Goal: Transaction & Acquisition: Purchase product/service

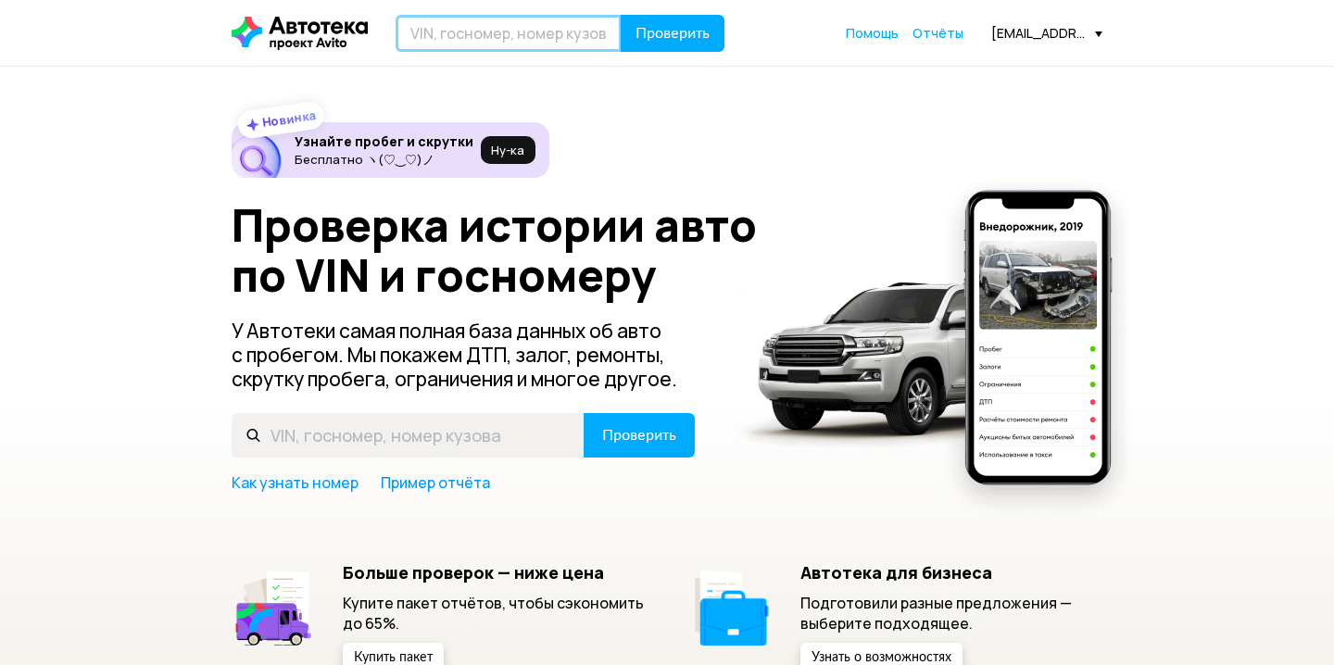
click at [481, 41] on input "text" at bounding box center [508, 33] width 226 height 37
paste input "[VEHICLE_IDENTIFICATION_NUMBER]"
type input "[VEHICLE_IDENTIFICATION_NUMBER]"
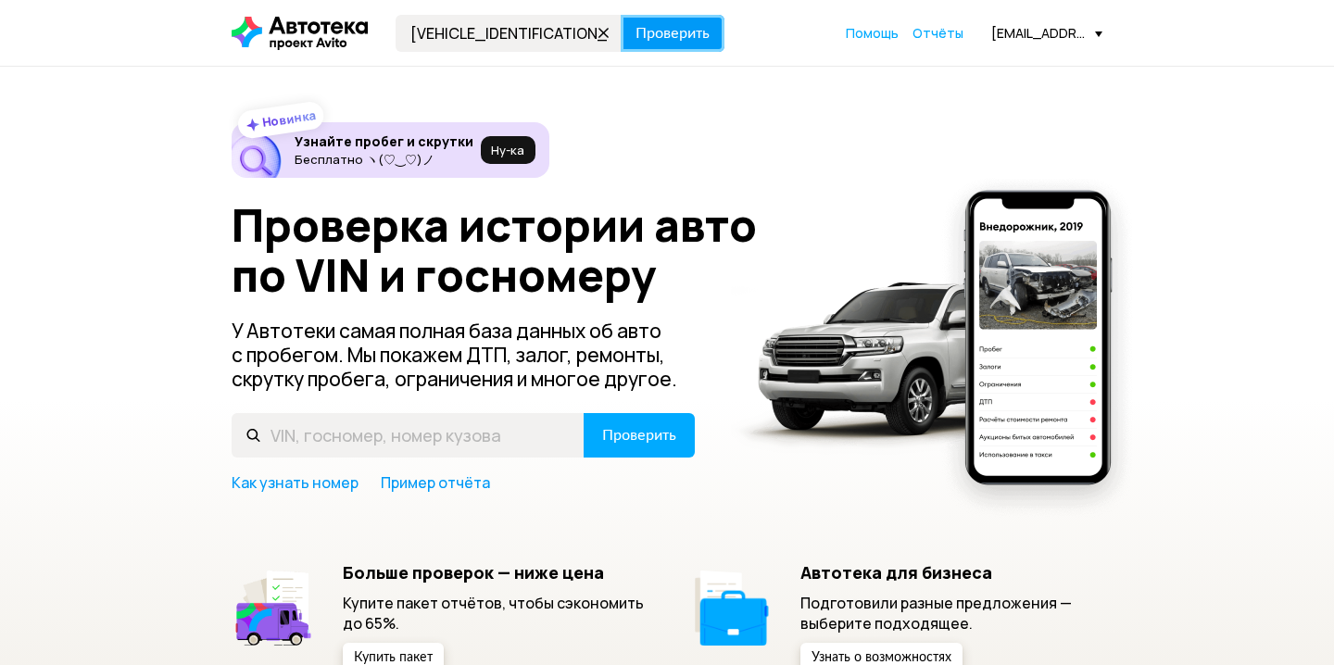
click at [695, 29] on span "Проверить" at bounding box center [672, 33] width 74 height 15
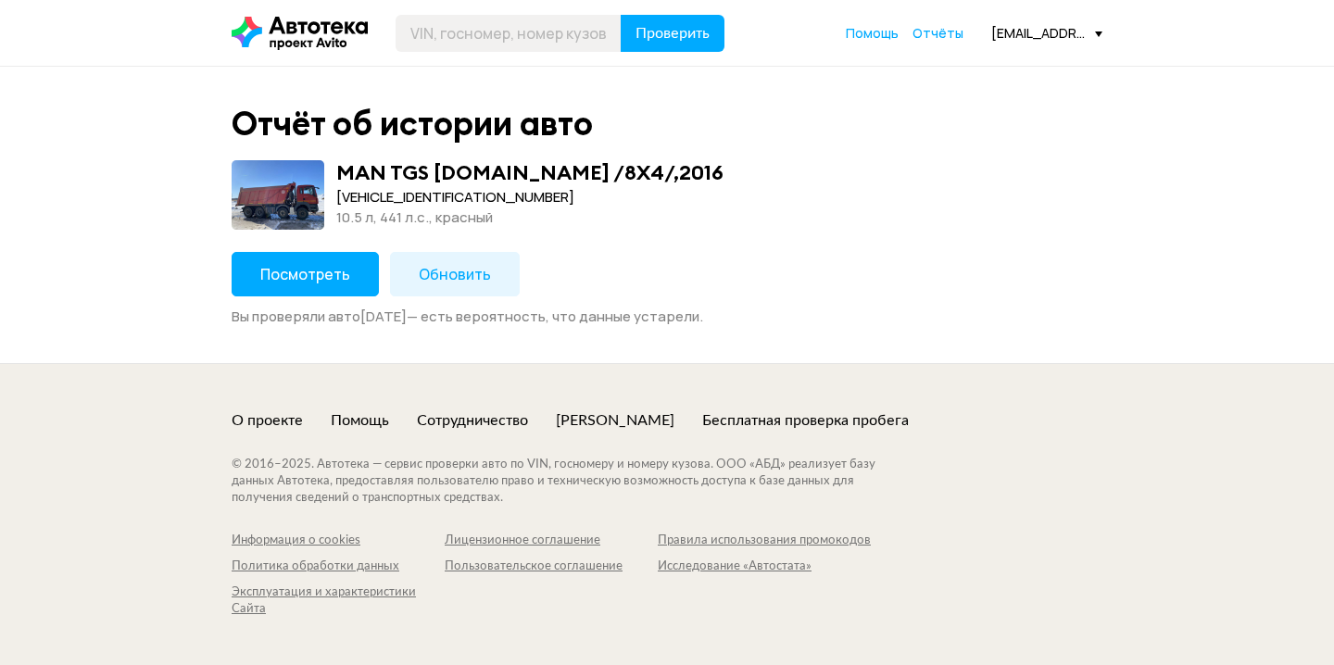
click at [459, 272] on span "Обновить" at bounding box center [455, 274] width 72 height 20
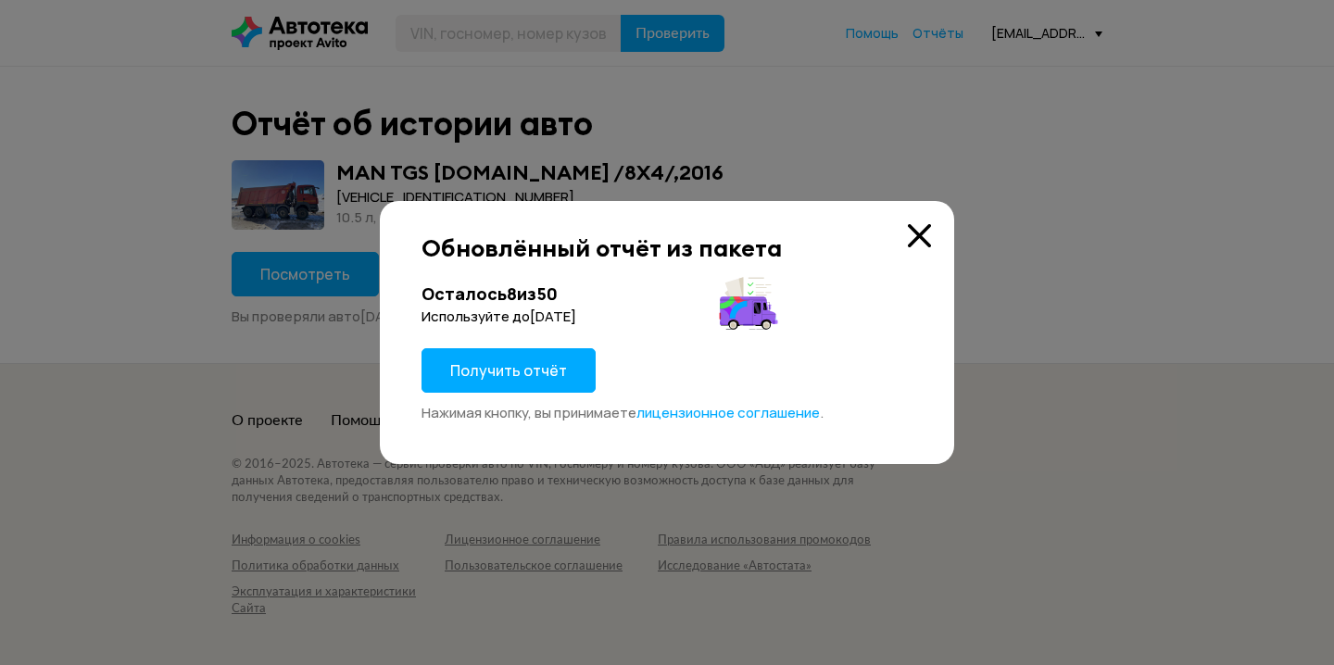
click at [532, 371] on span "Получить отчёт" at bounding box center [508, 370] width 117 height 20
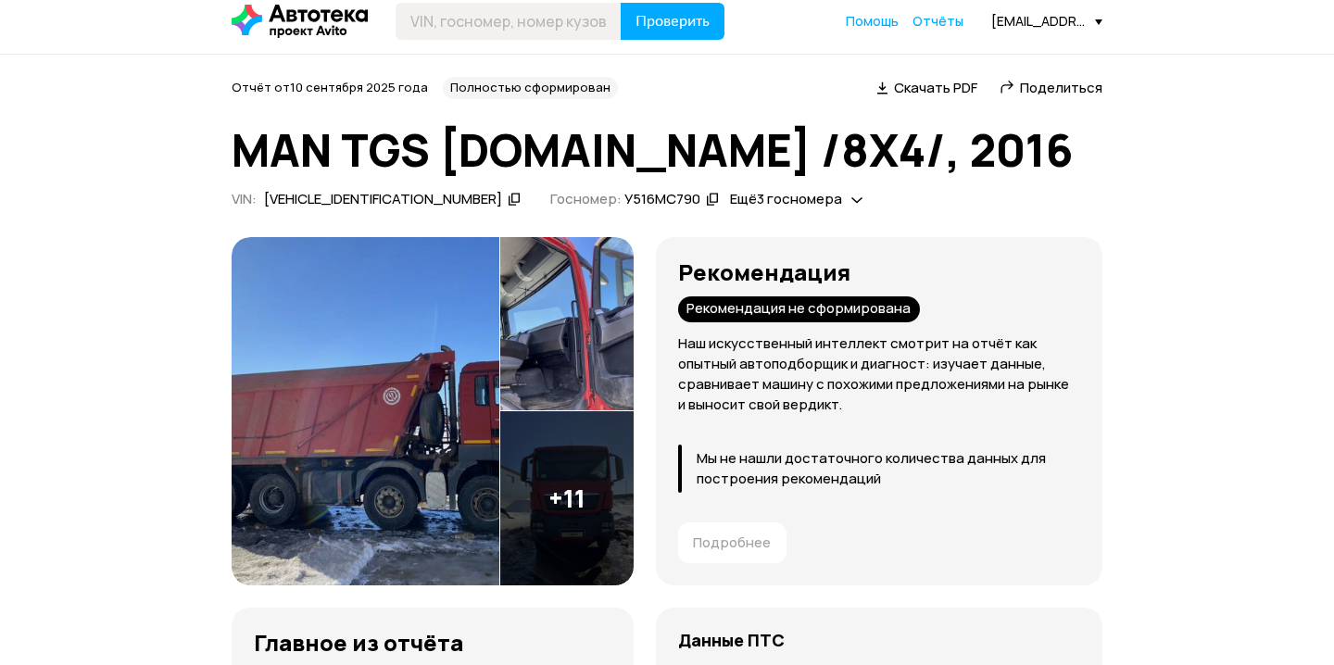
scroll to position [14, 0]
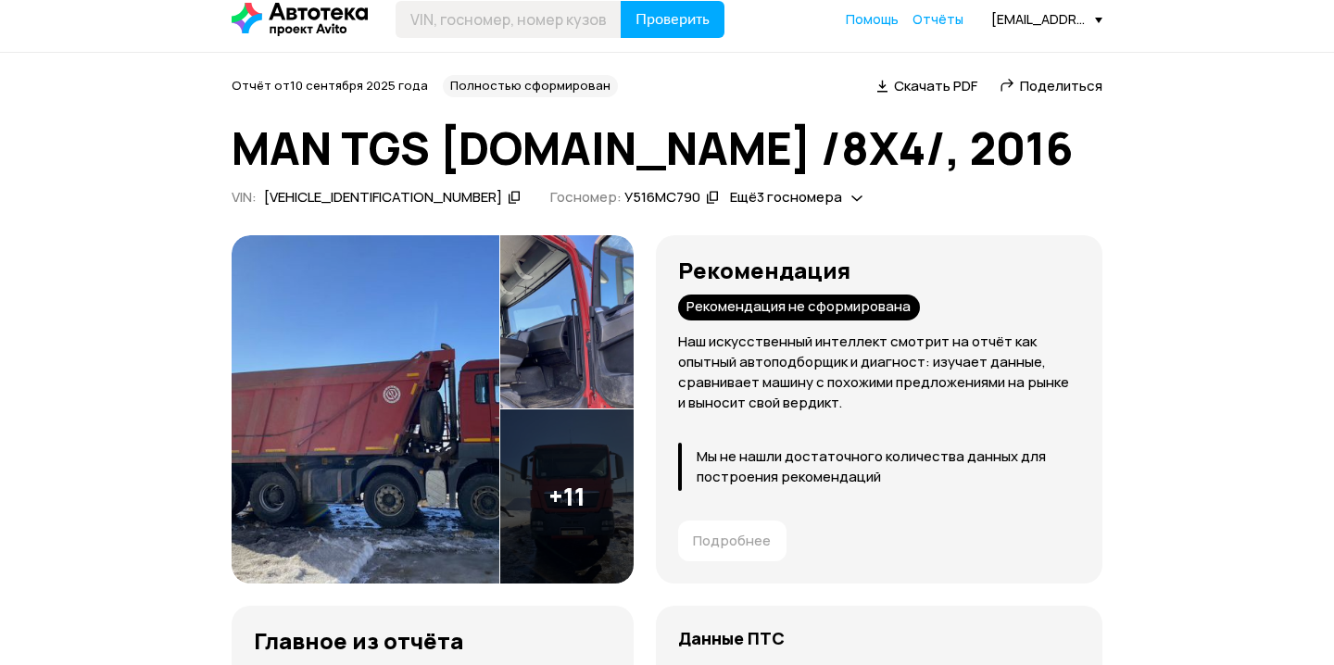
click at [376, 407] on img at bounding box center [366, 409] width 268 height 348
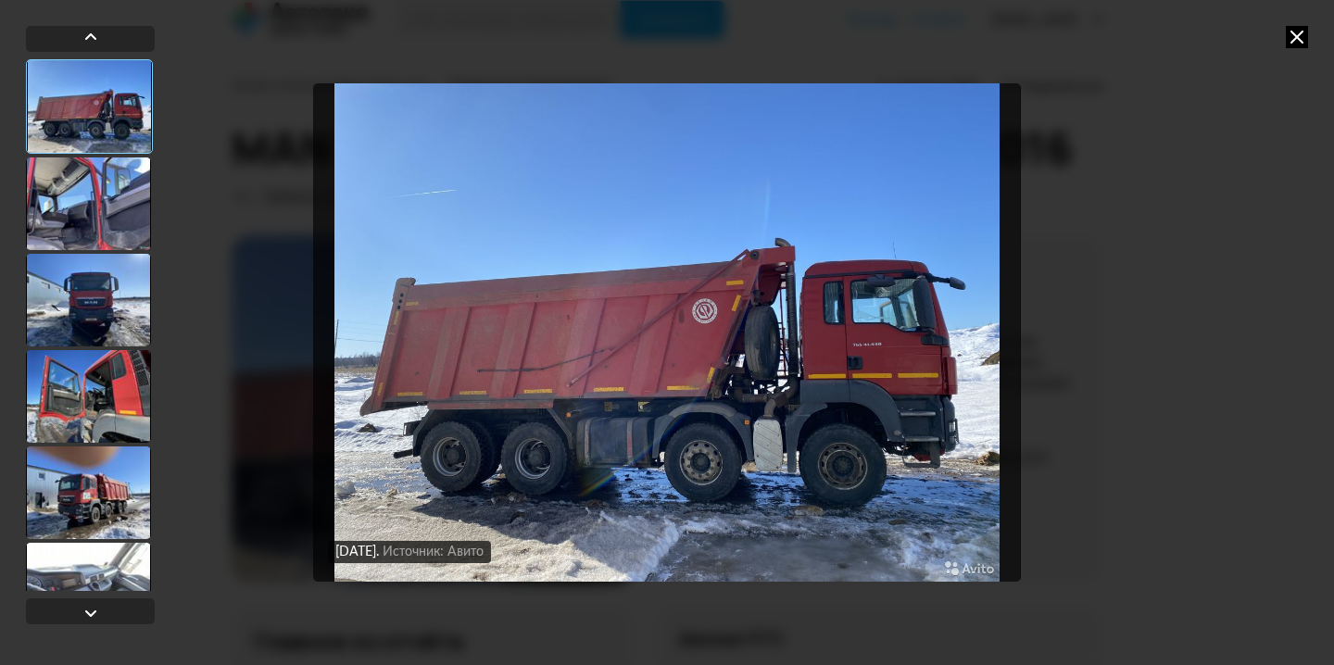
click at [103, 213] on div at bounding box center [88, 203] width 125 height 93
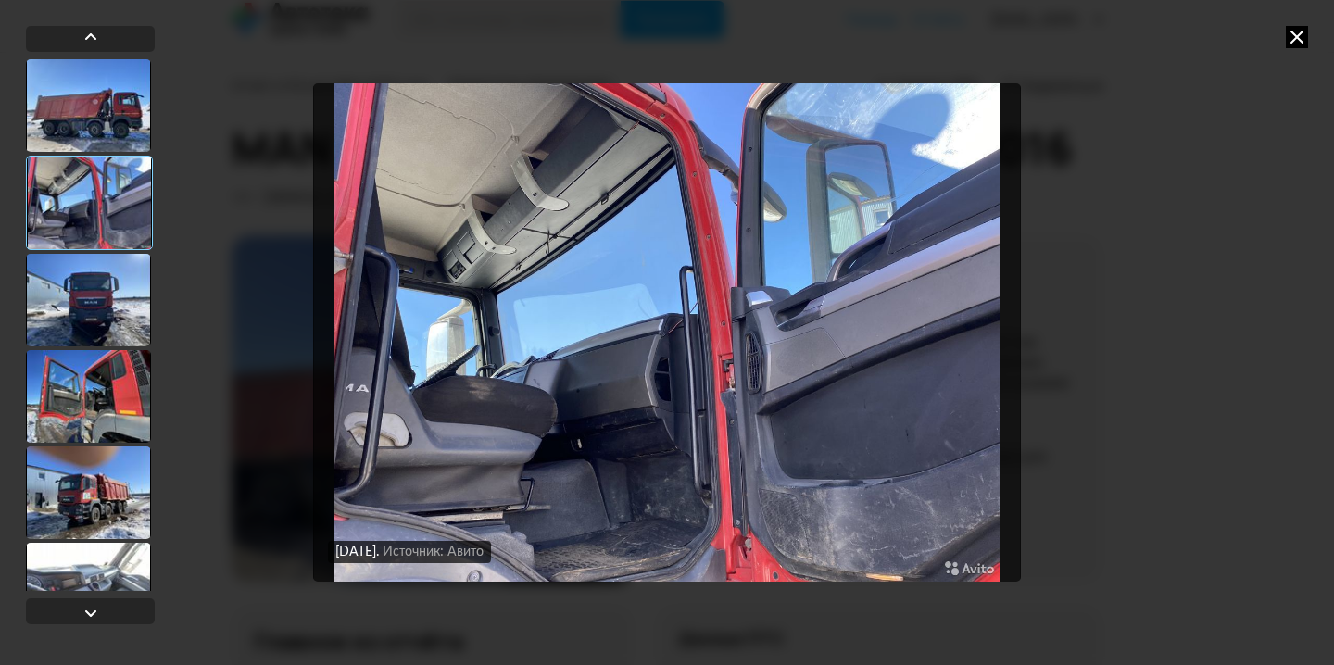
click at [89, 310] on div at bounding box center [88, 300] width 125 height 93
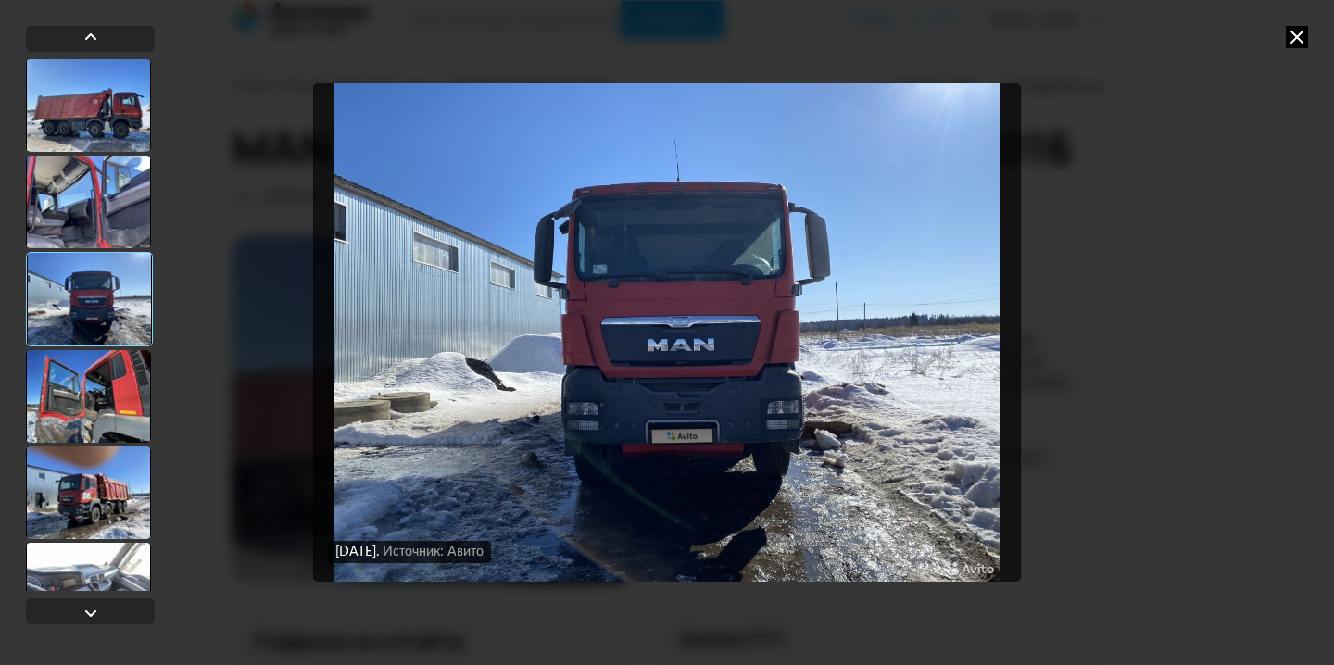
click at [80, 379] on div at bounding box center [88, 396] width 125 height 93
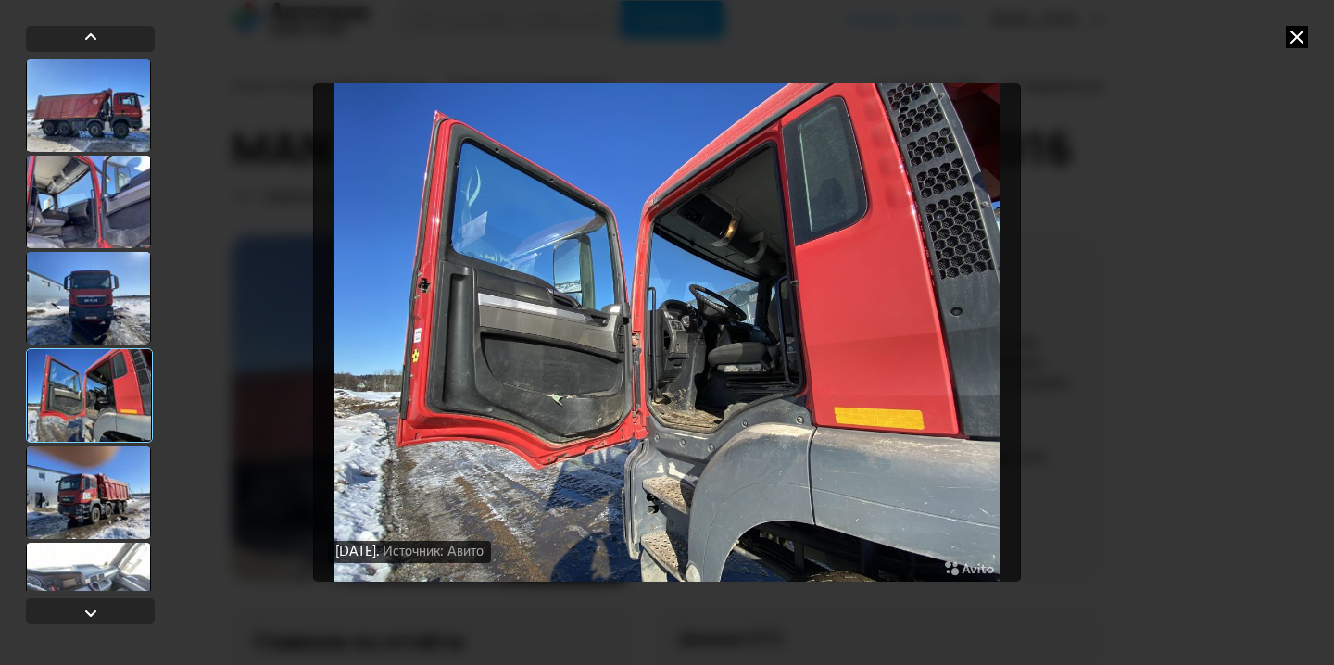
click at [78, 502] on div at bounding box center [88, 492] width 125 height 93
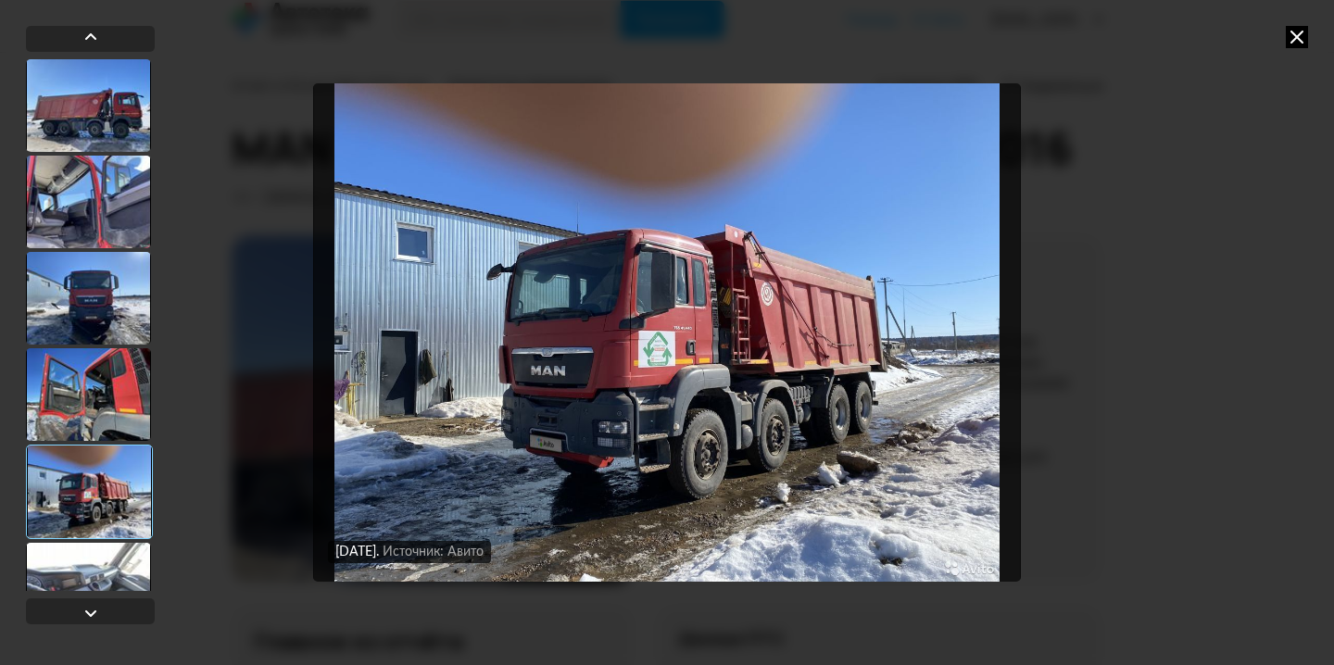
click at [85, 546] on div at bounding box center [88, 589] width 125 height 93
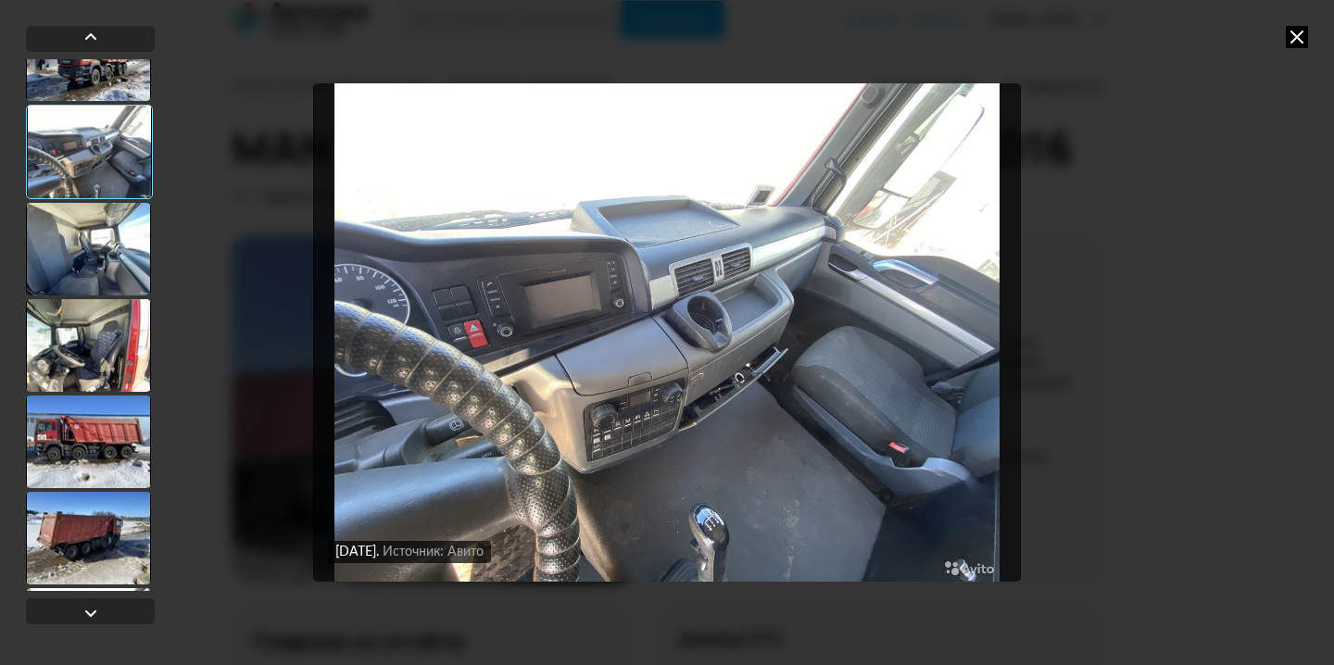
scroll to position [492, 0]
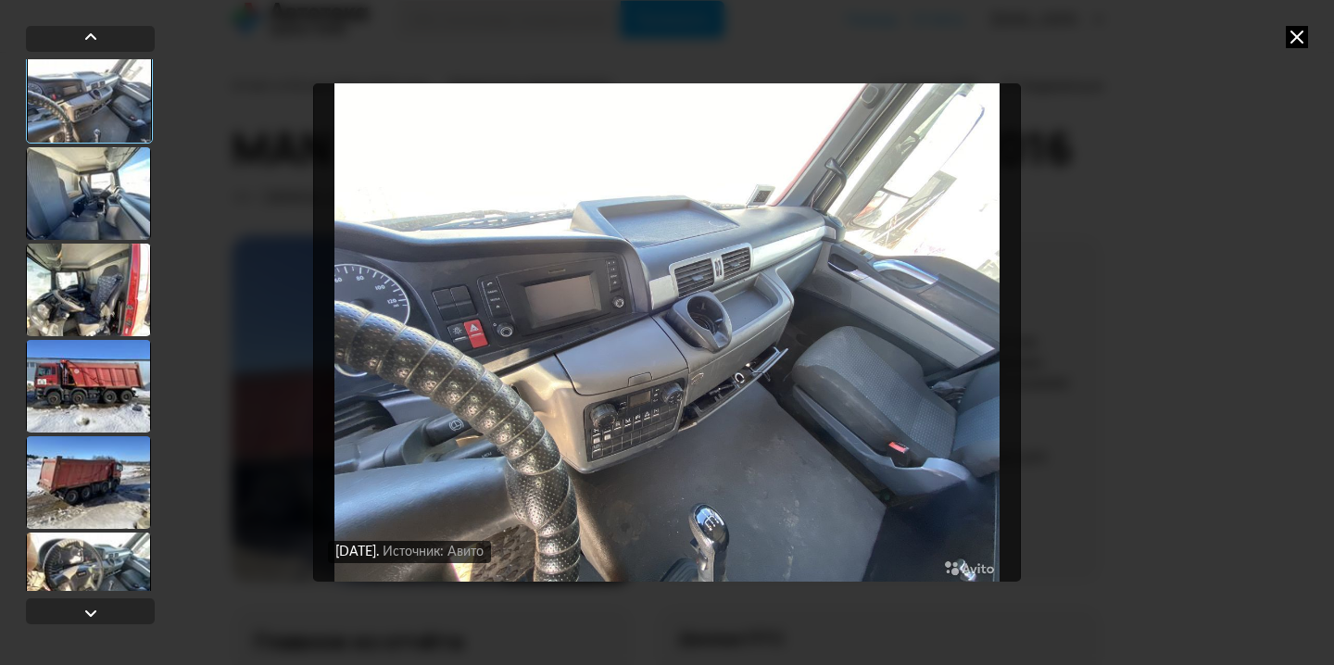
click at [79, 359] on div at bounding box center [88, 386] width 125 height 93
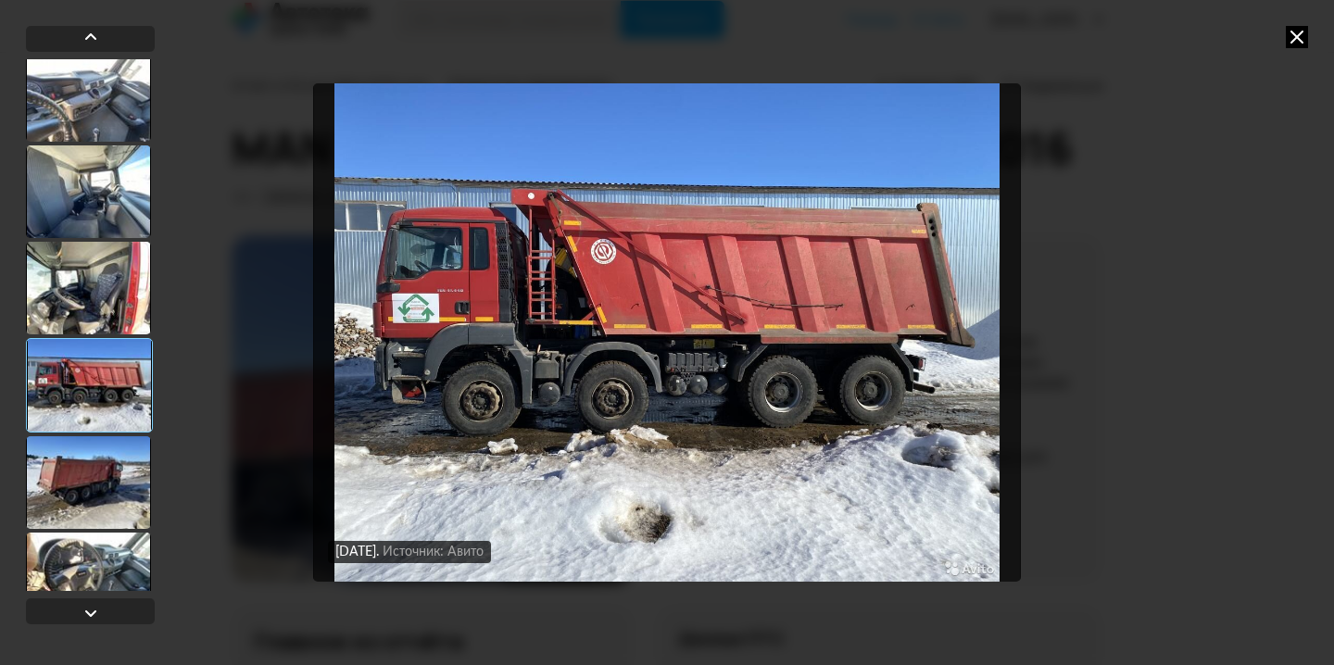
click at [99, 484] on div at bounding box center [88, 482] width 125 height 93
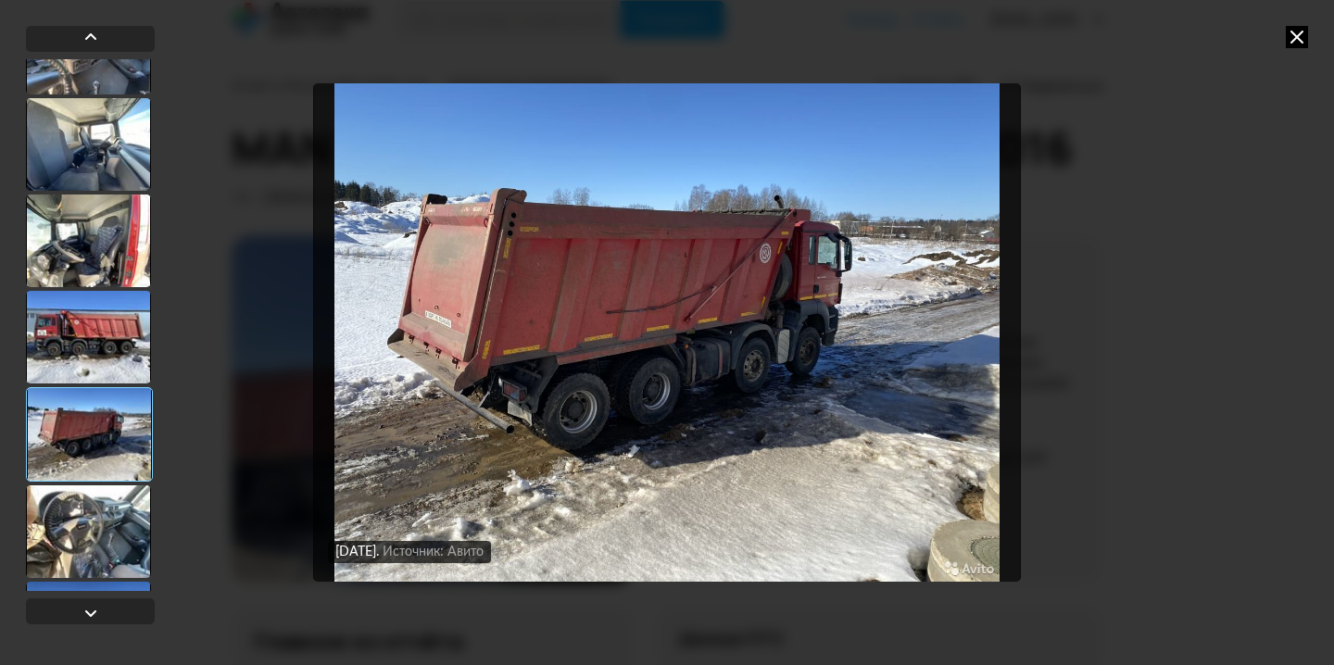
scroll to position [551, 0]
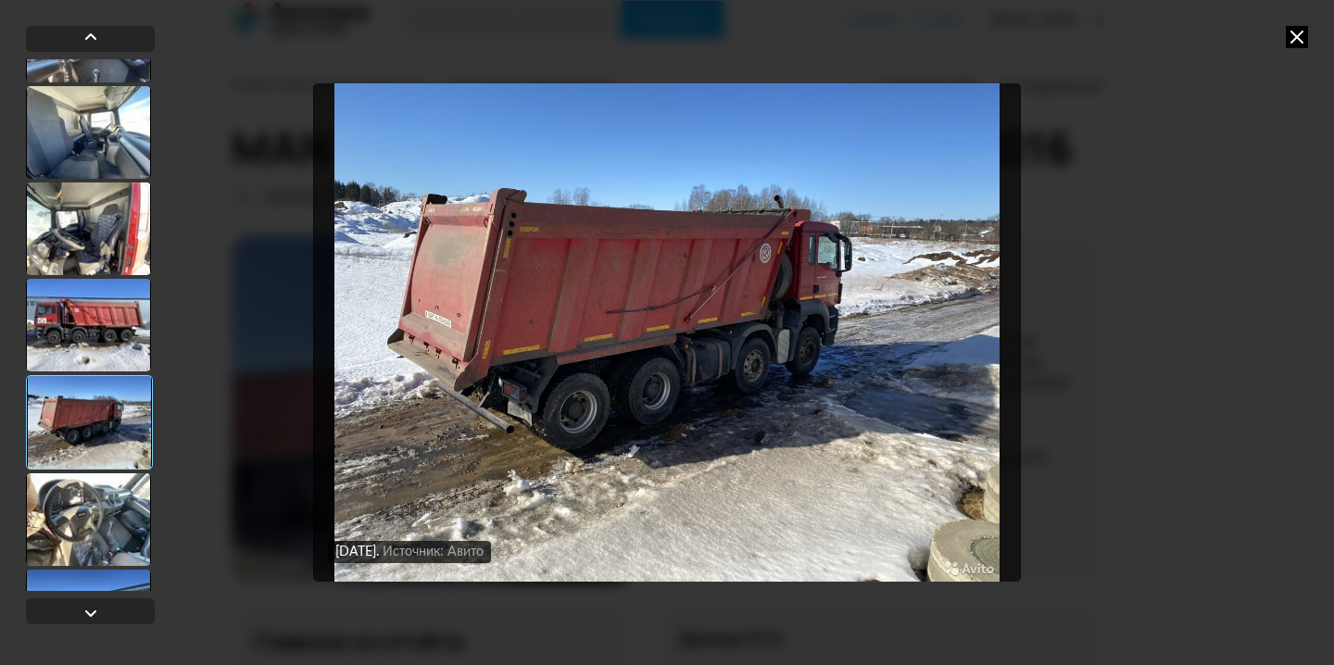
click at [104, 523] on div at bounding box center [88, 519] width 125 height 93
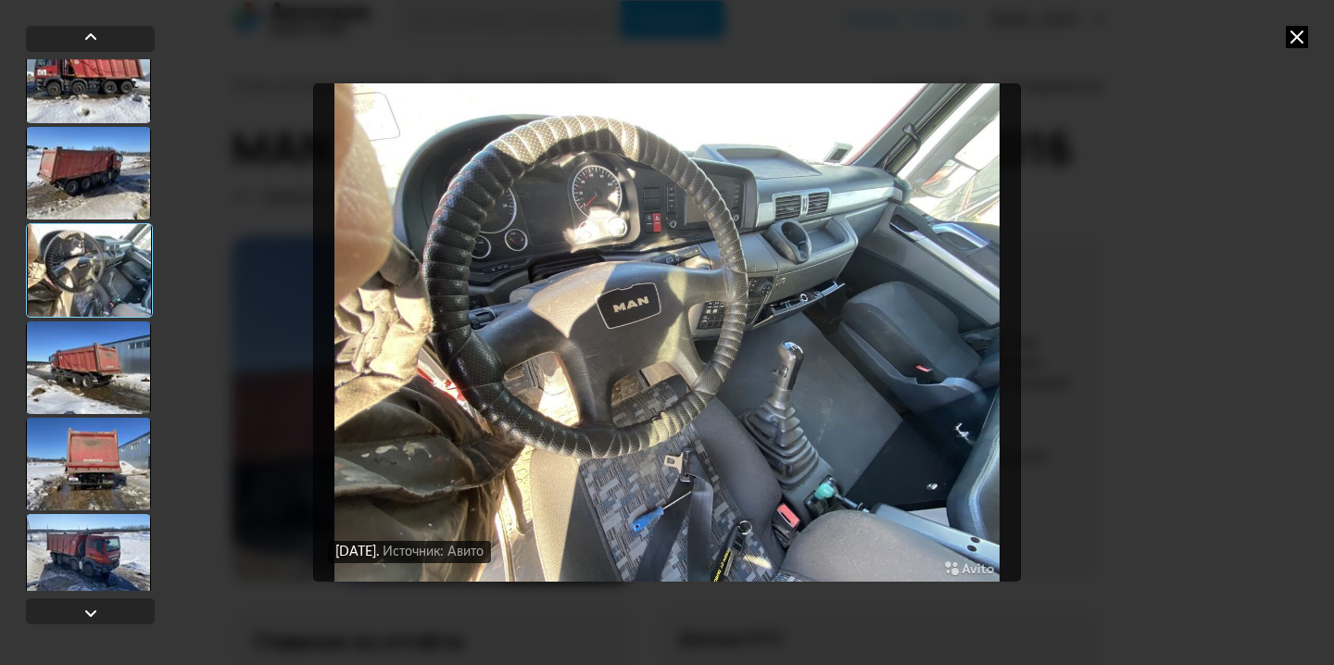
scroll to position [818, 0]
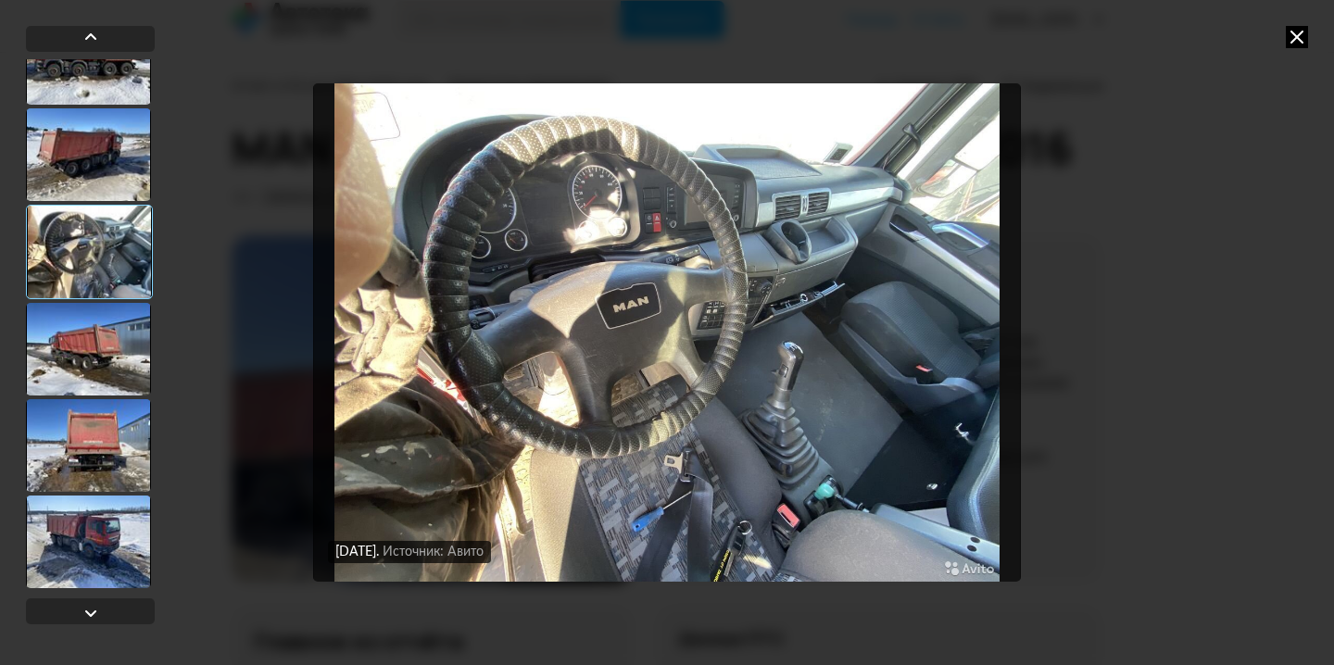
click at [105, 543] on div at bounding box center [88, 541] width 125 height 93
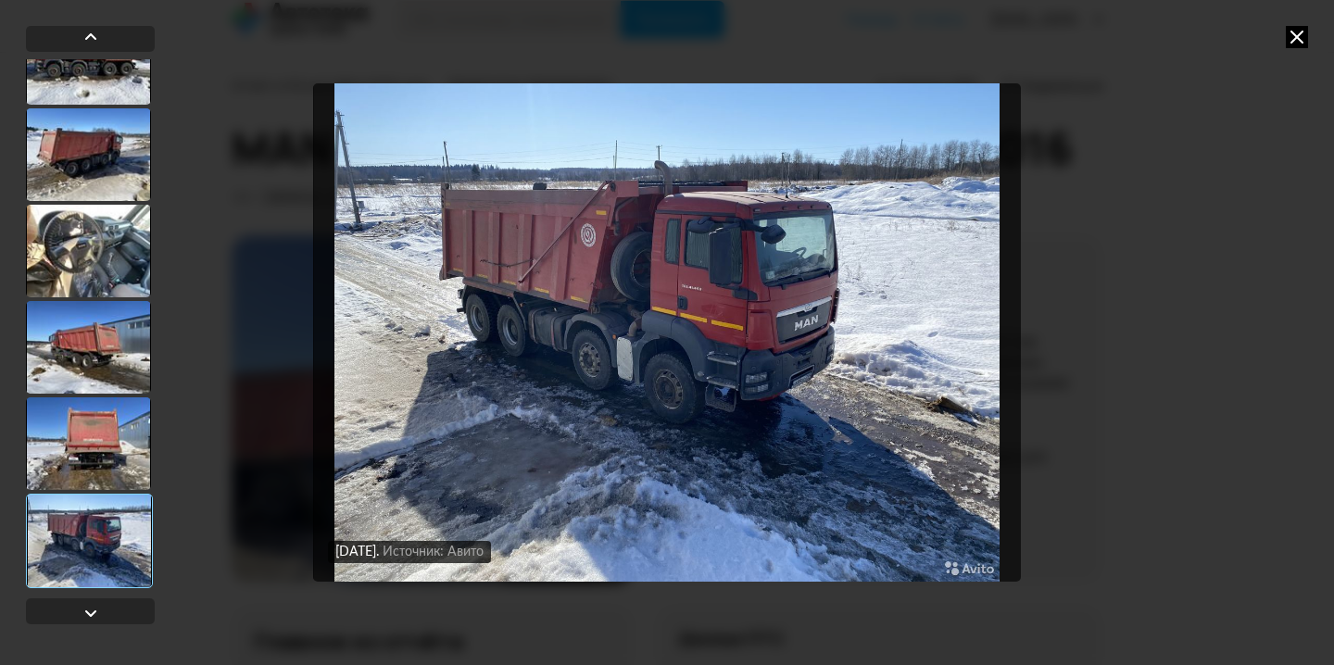
click at [1294, 36] on icon at bounding box center [1297, 37] width 22 height 22
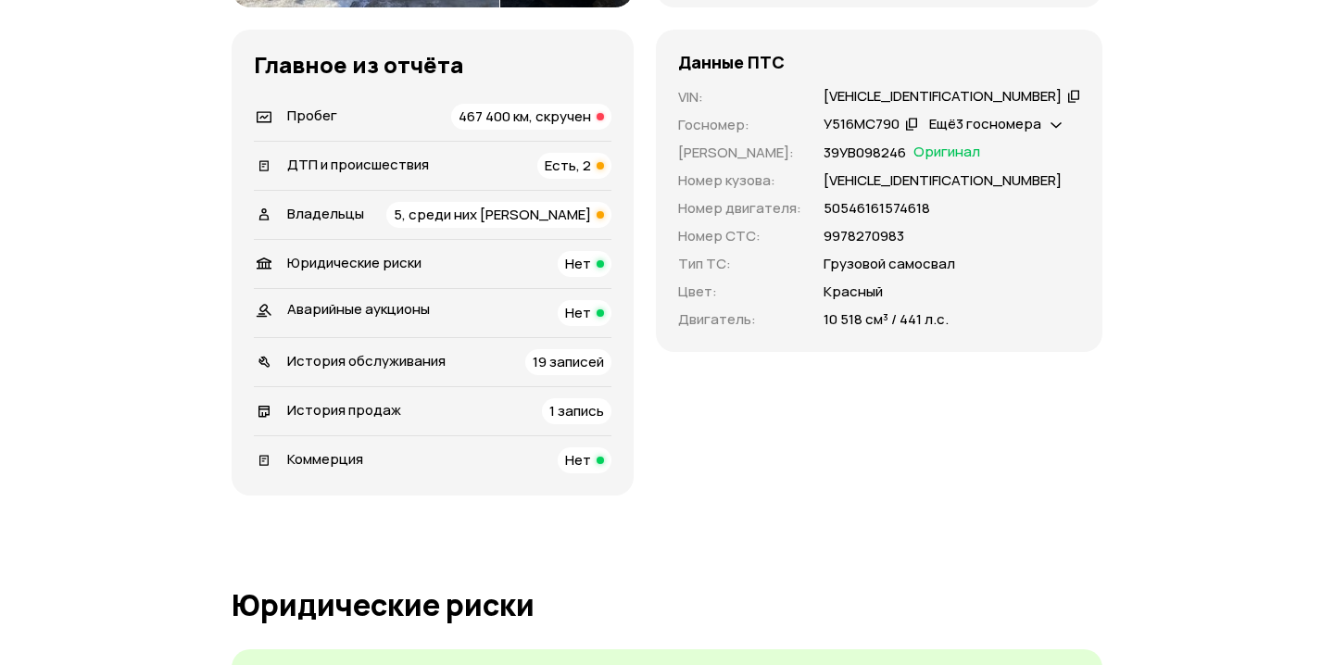
scroll to position [584, 0]
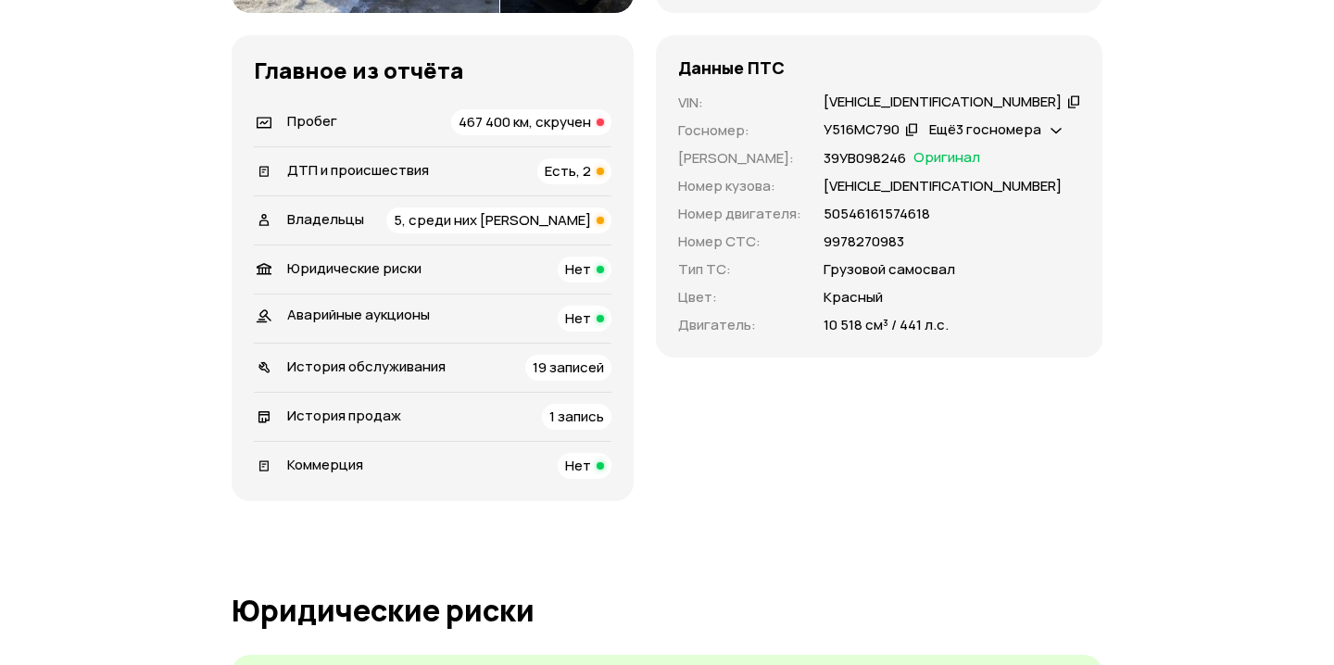
click at [571, 119] on span "467 400 км, скручен" at bounding box center [524, 121] width 132 height 19
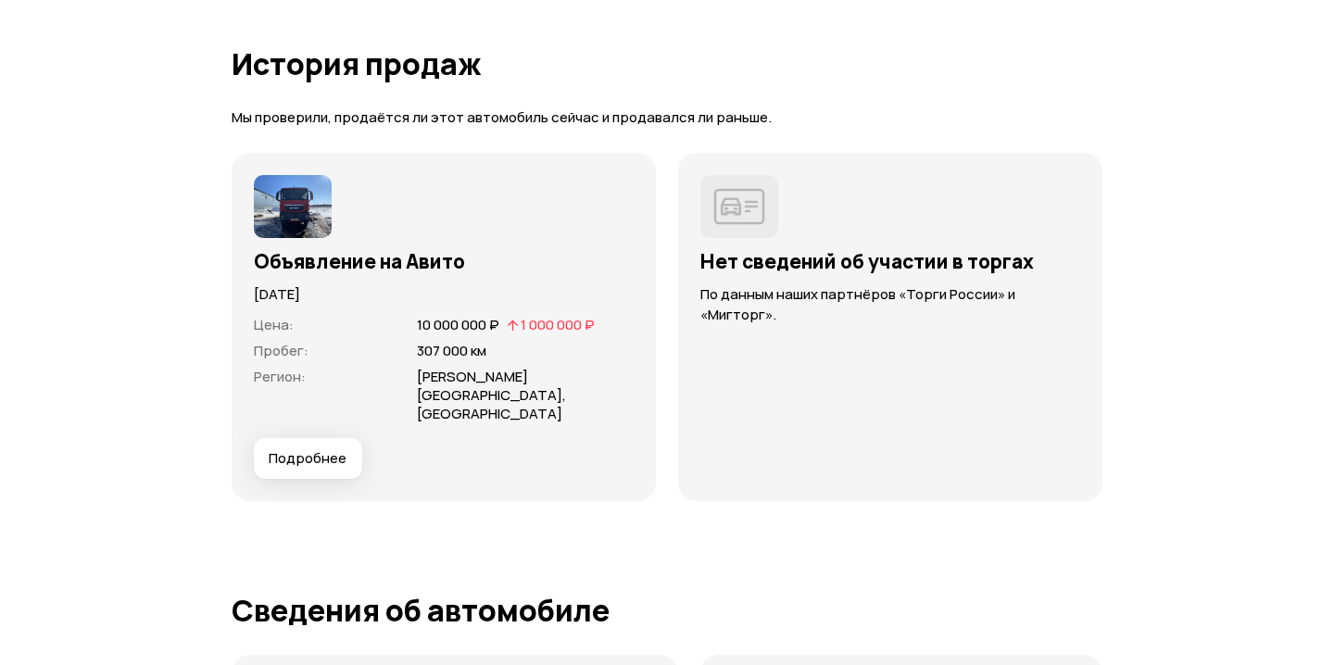
scroll to position [5346, 0]
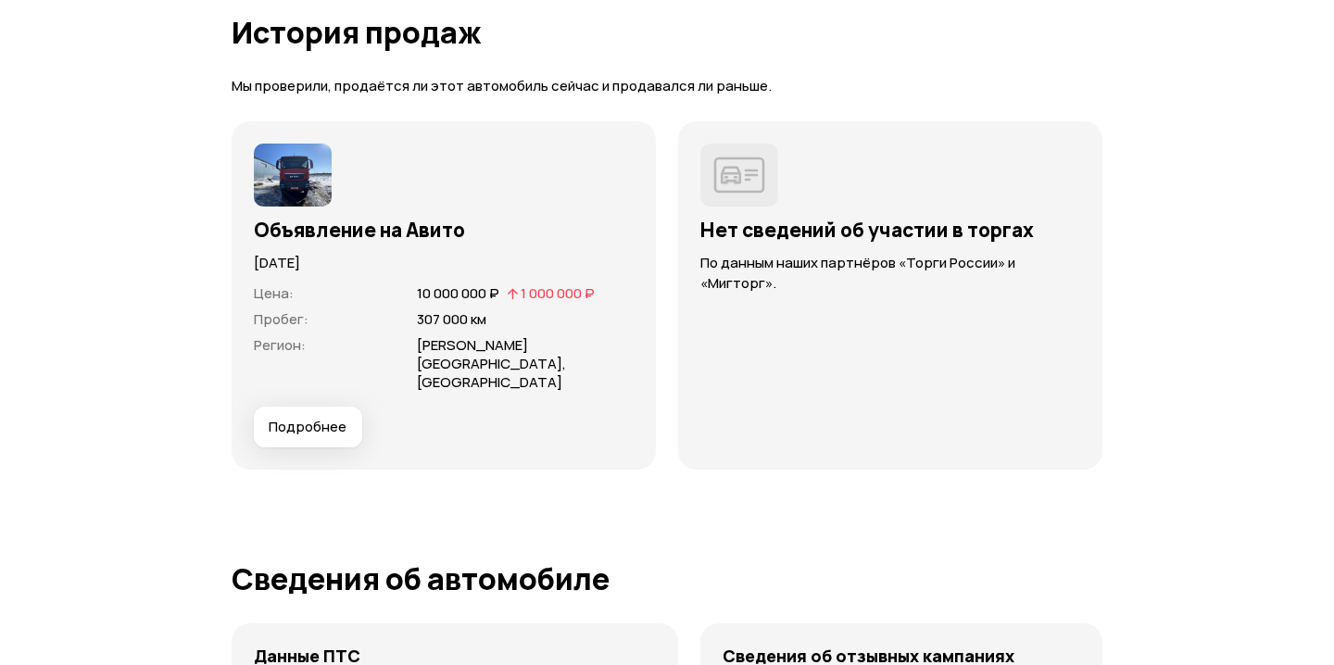
click at [321, 418] on span "Подробнее" at bounding box center [308, 427] width 78 height 19
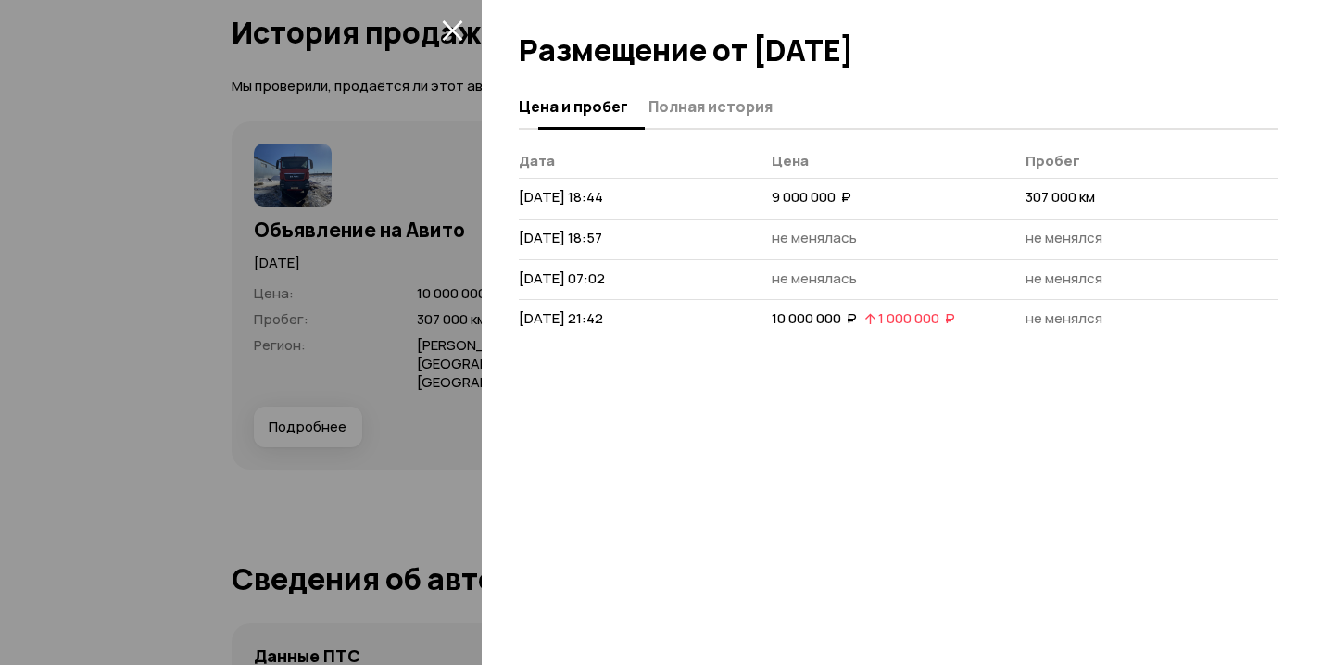
click at [756, 109] on span "Полная история" at bounding box center [710, 106] width 124 height 19
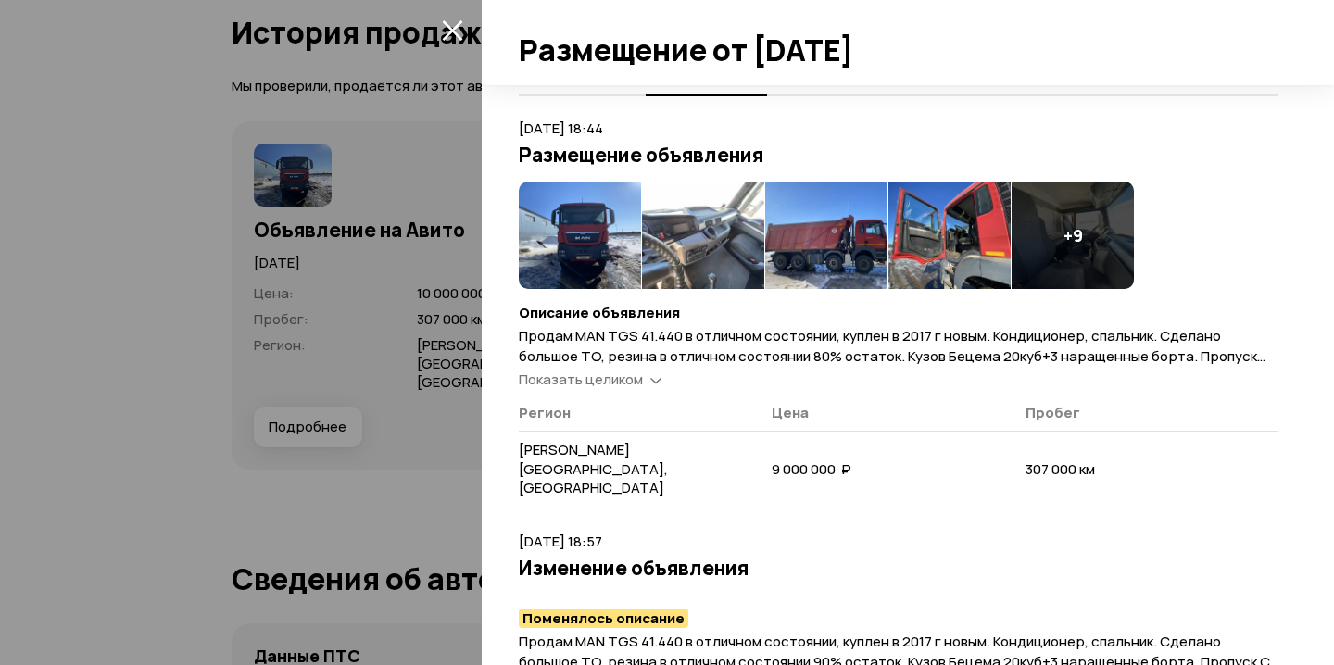
scroll to position [61, 0]
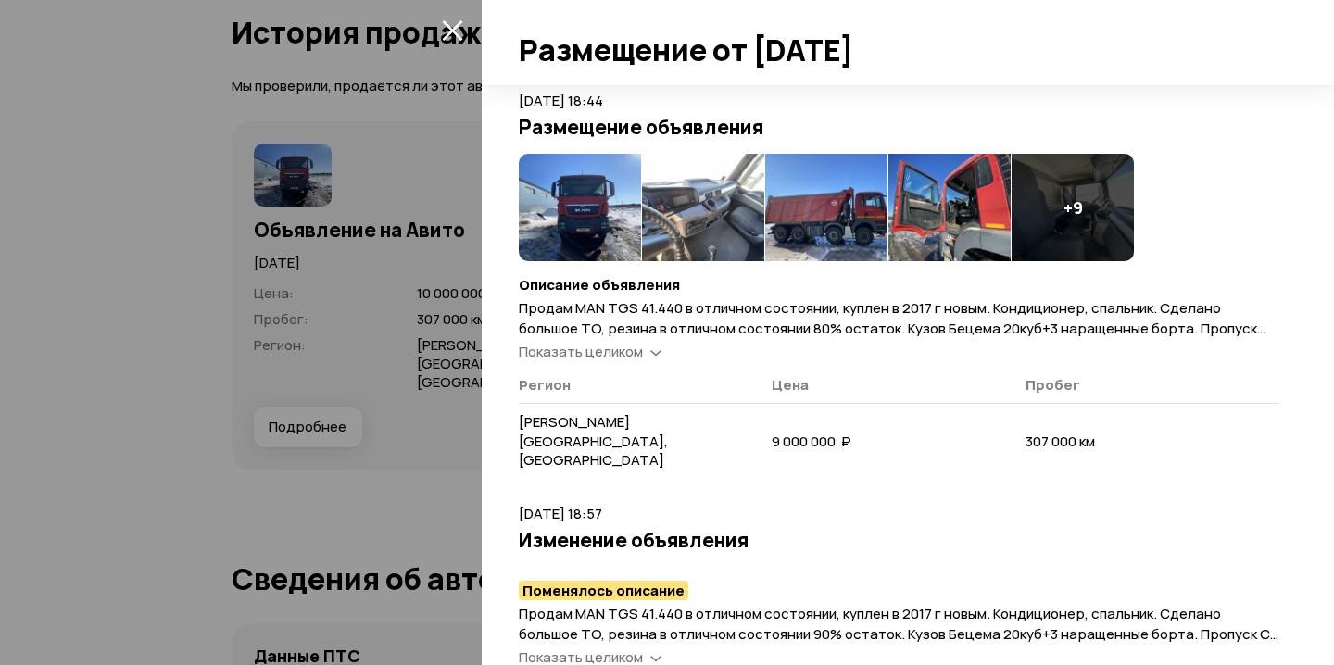
click at [614, 359] on span "Показать целиком" at bounding box center [581, 351] width 124 height 19
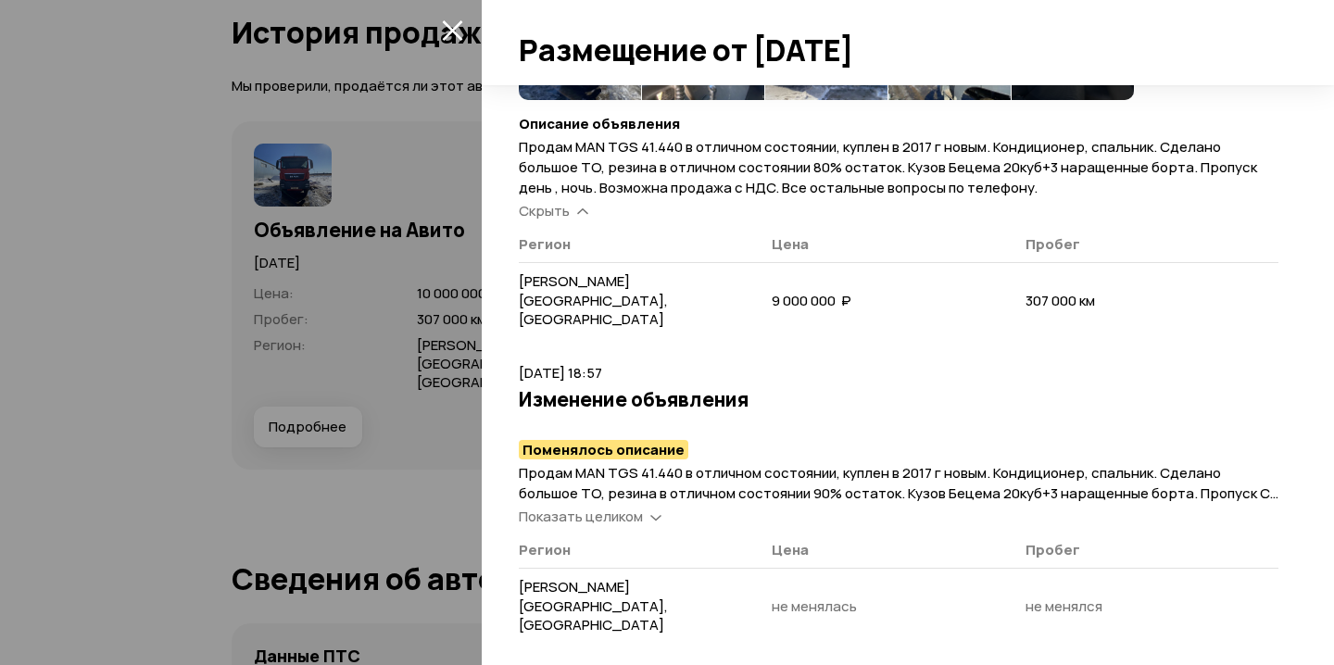
scroll to position [276, 0]
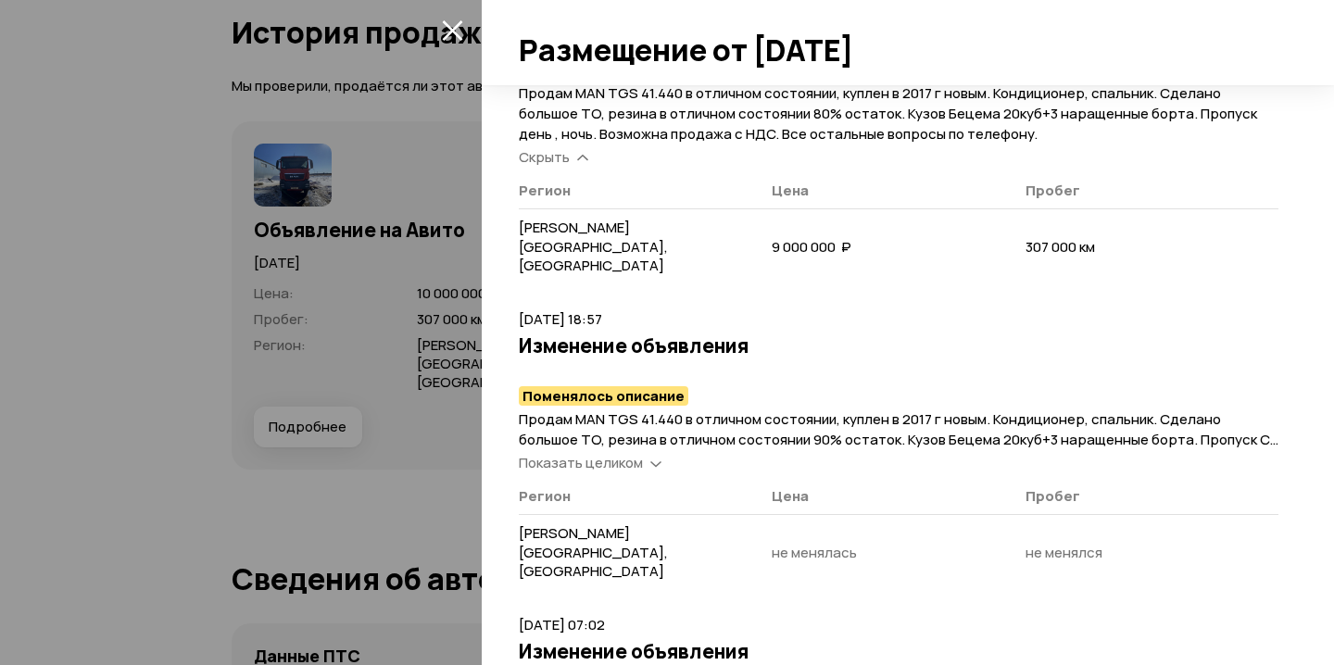
click at [586, 453] on span "Показать целиком" at bounding box center [581, 462] width 124 height 19
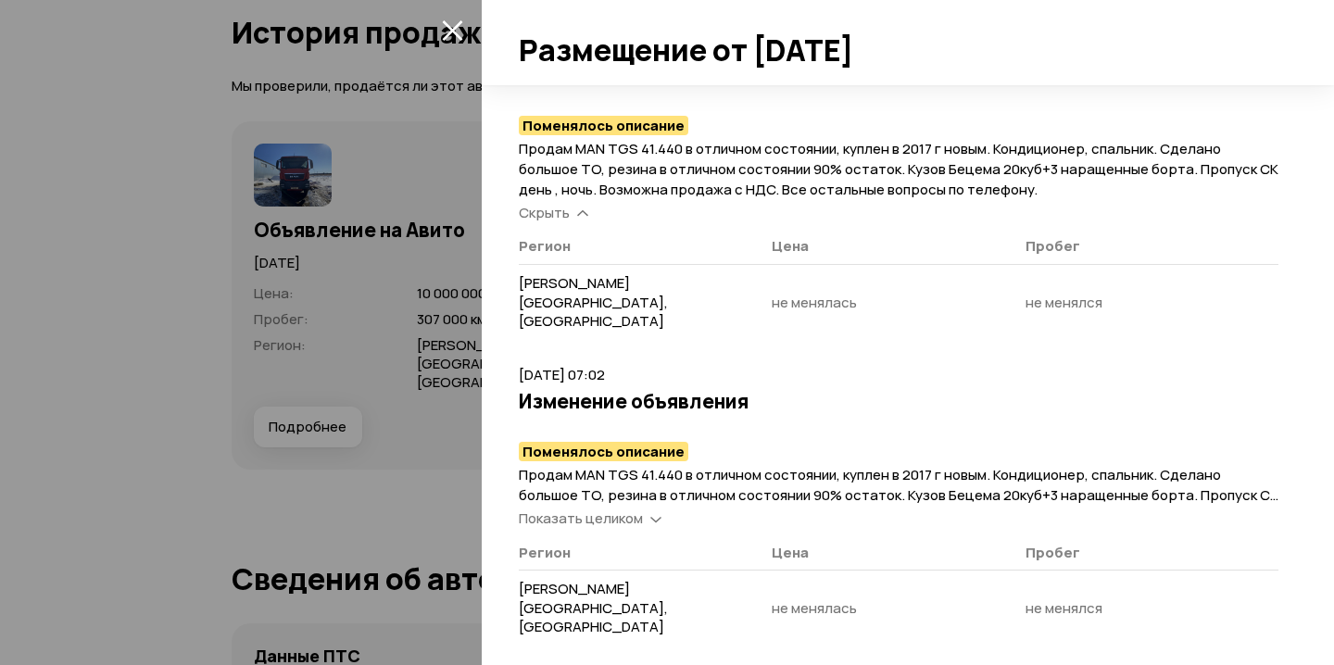
scroll to position [551, 0]
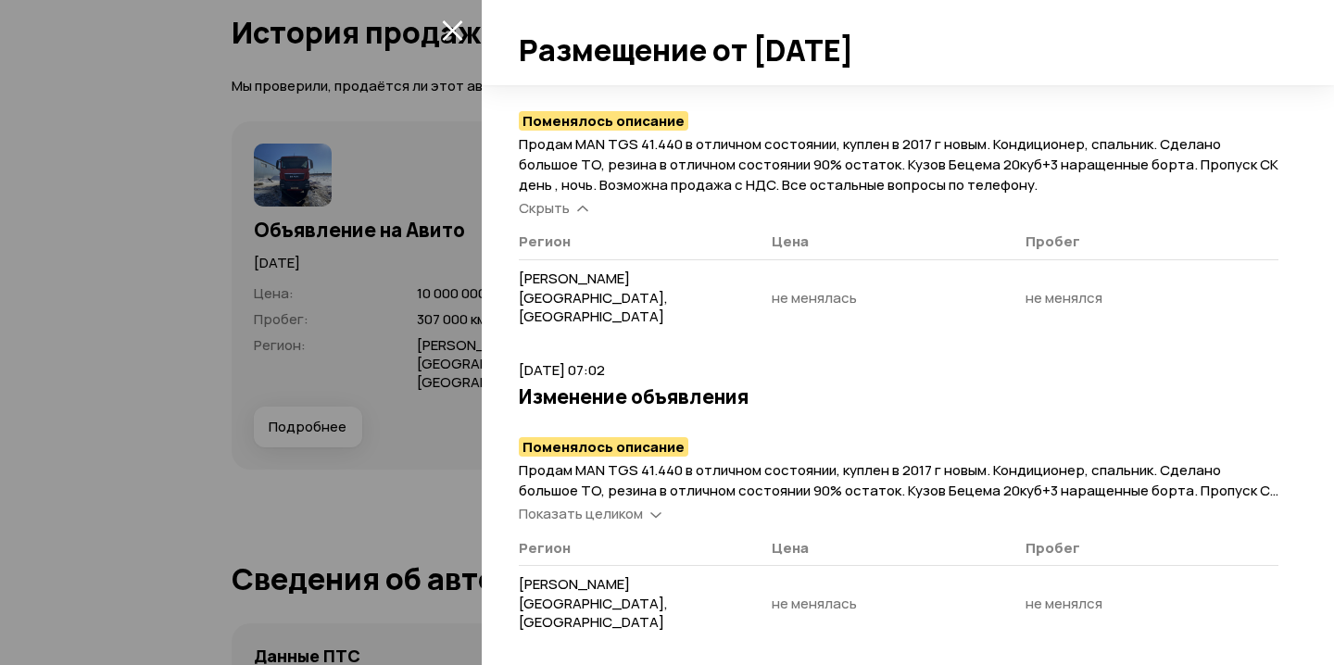
click at [630, 504] on span "Показать целиком" at bounding box center [581, 513] width 124 height 19
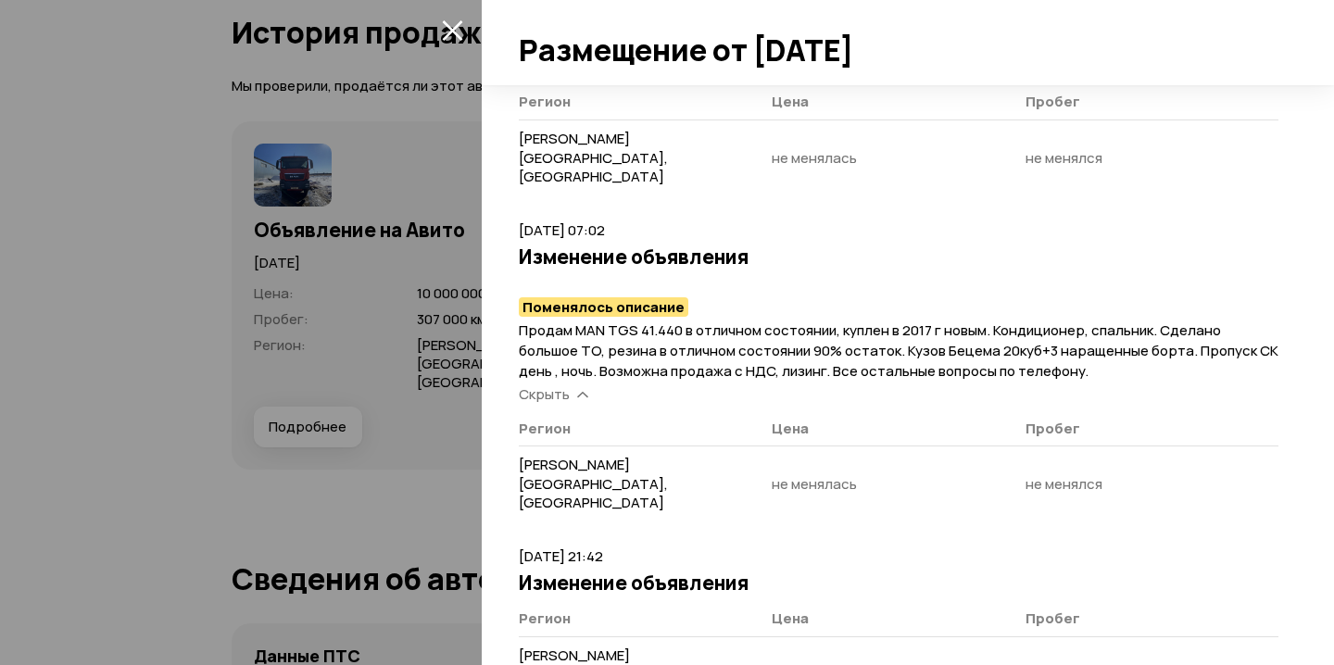
scroll to position [700, 0]
